Goal: Transaction & Acquisition: Download file/media

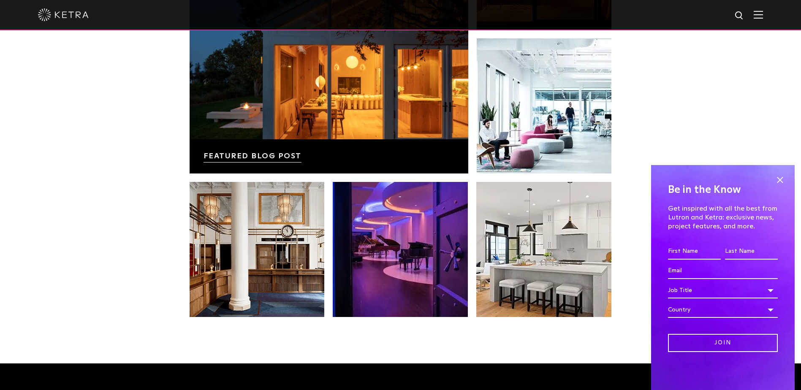
scroll to position [1732, 0]
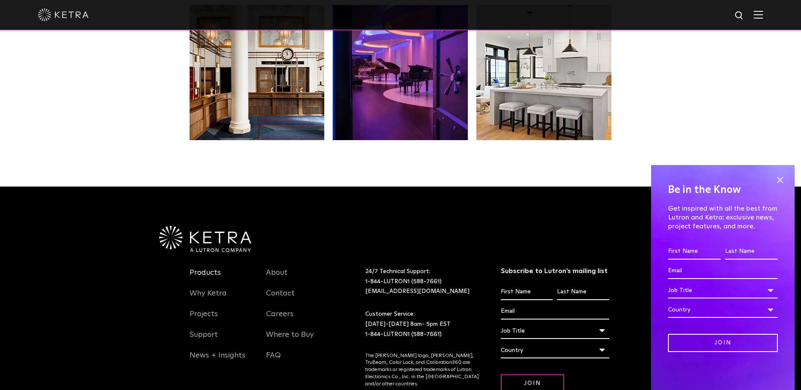
click at [209, 268] on link "Products" at bounding box center [205, 277] width 31 height 19
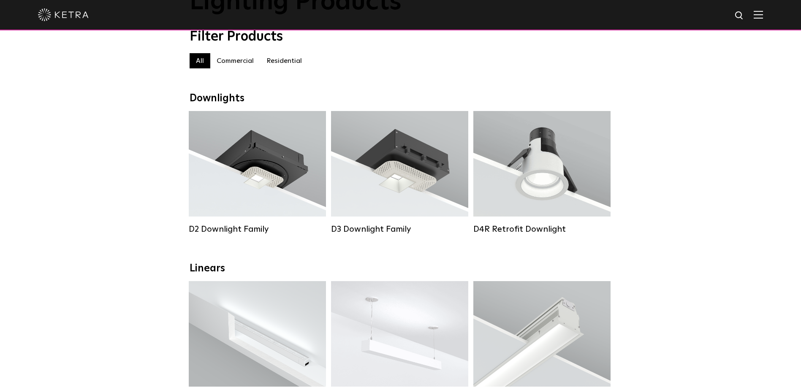
scroll to position [84, 0]
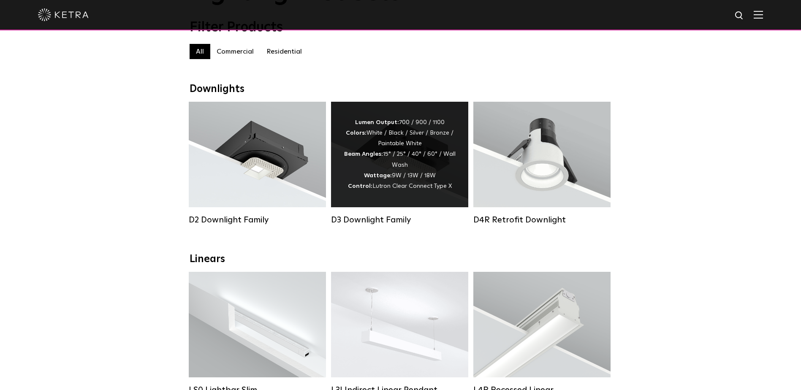
click at [411, 179] on div "Lumen Output: 700 / 900 / 1100 Colors: White / Black / Silver / Bronze / Painta…" at bounding box center [400, 154] width 112 height 74
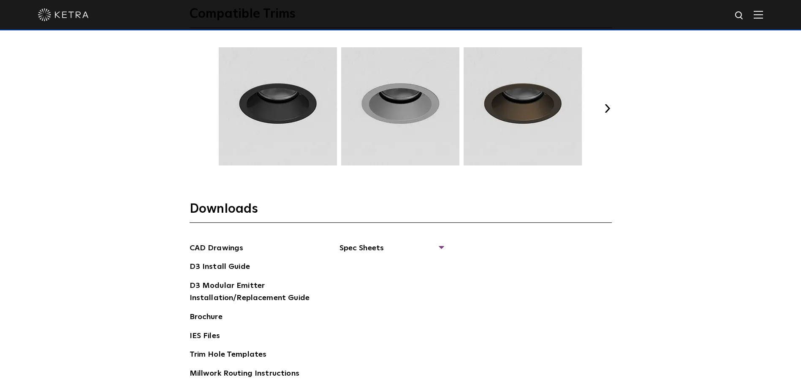
scroll to position [1225, 0]
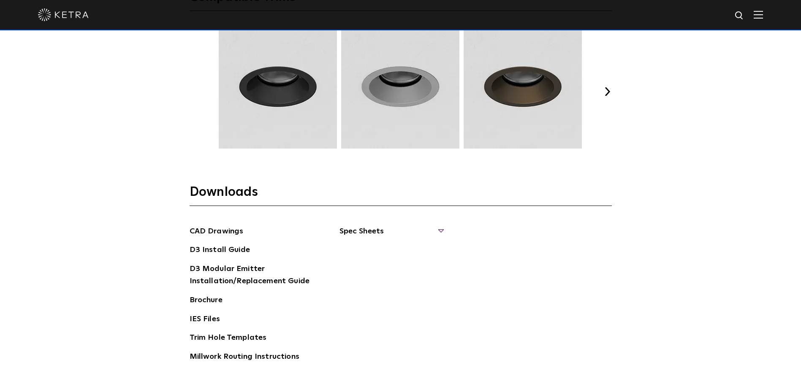
click at [443, 229] on span "Spec Sheets" at bounding box center [392, 235] width 104 height 19
click at [379, 248] on link "D3 Adjustable Round" at bounding box center [382, 250] width 64 height 9
